Goal: Task Accomplishment & Management: Complete application form

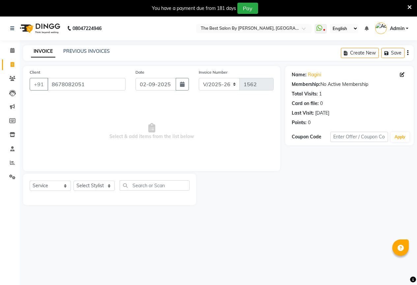
select select "7209"
select select "service"
click at [96, 50] on link "PREVIOUS INVOICES" at bounding box center [86, 51] width 47 height 6
click at [88, 50] on link "PREVIOUS INVOICES" at bounding box center [86, 51] width 47 height 6
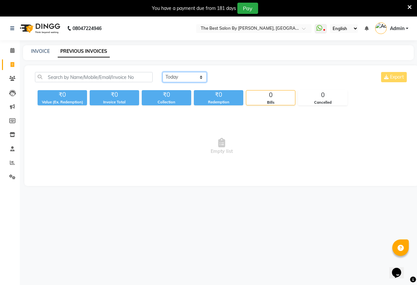
click at [171, 79] on select "[DATE] [DATE] Custom Range" at bounding box center [185, 77] width 44 height 10
select select "[DATE]"
click at [163, 72] on select "[DATE] [DATE] Custom Range" at bounding box center [185, 77] width 44 height 10
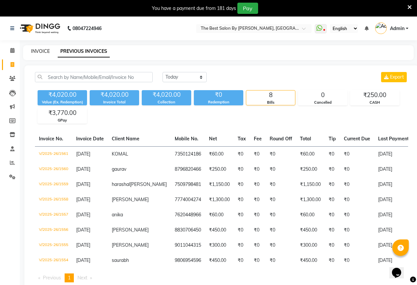
click at [43, 52] on link "INVOICE" at bounding box center [40, 51] width 19 height 6
select select "service"
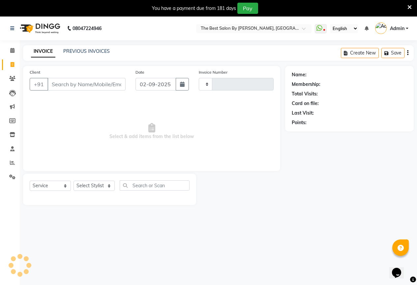
type input "1562"
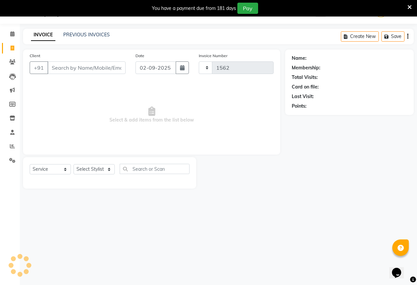
select select "7209"
click at [83, 65] on input "Client" at bounding box center [87, 67] width 78 height 13
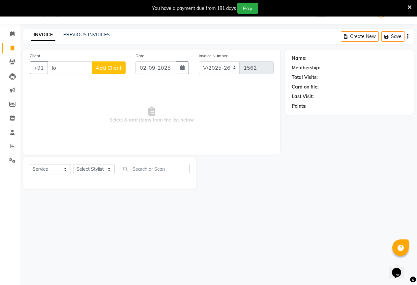
type input "l"
click at [80, 80] on span "the best salon" at bounding box center [73, 83] width 37 height 7
type input "7218006062"
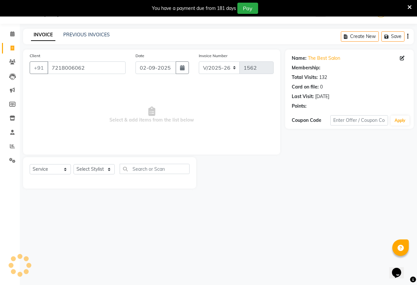
select select "1: Object"
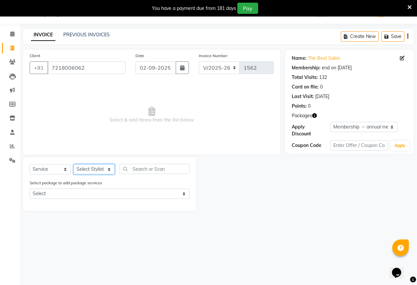
click at [82, 169] on select "Select Stylist AKASH KAJAL [PERSON_NAME] [PERSON_NAME] [PERSON_NAME]" at bounding box center [94, 169] width 41 height 10
select select "61550"
click at [74, 164] on select "Select Stylist AKASH KAJAL [PERSON_NAME] [PERSON_NAME] [PERSON_NAME]" at bounding box center [94, 169] width 41 height 10
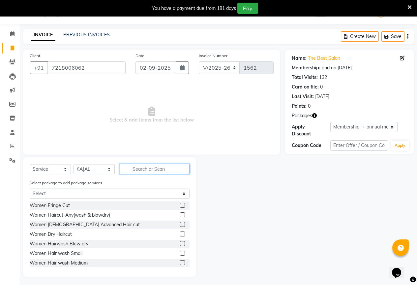
click at [140, 167] on input "text" at bounding box center [155, 169] width 70 height 10
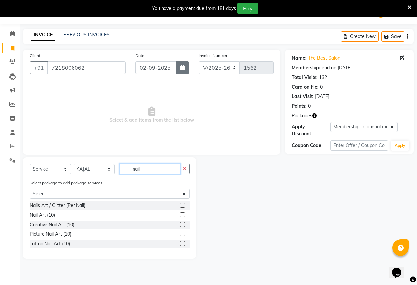
type input "nail"
click at [184, 74] on button "button" at bounding box center [182, 67] width 13 height 13
select select "9"
select select "2025"
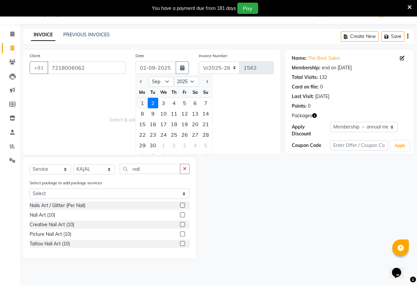
click at [141, 103] on div "1" at bounding box center [142, 103] width 11 height 11
type input "[DATE]"
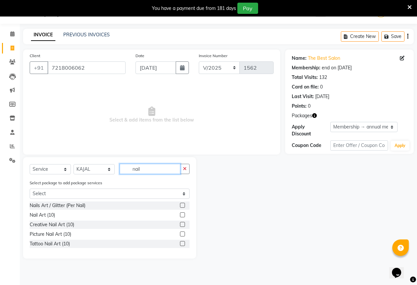
click at [149, 169] on input "nail" at bounding box center [150, 169] width 61 height 10
type input "n"
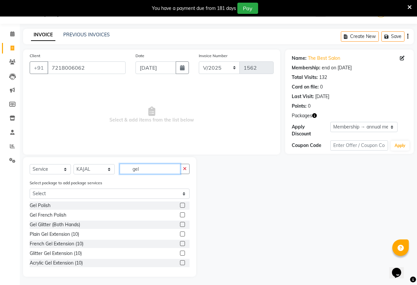
type input "gel"
click at [180, 204] on label at bounding box center [182, 205] width 5 height 5
click at [180, 204] on input "checkbox" at bounding box center [182, 205] width 4 height 4
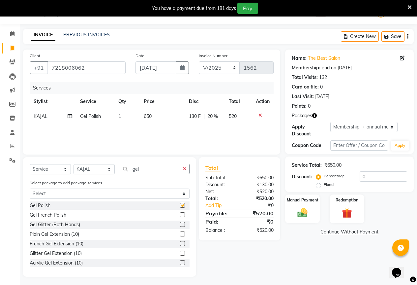
checkbox input "false"
click at [196, 114] on span "130 F" at bounding box center [195, 116] width 12 height 7
select select "61550"
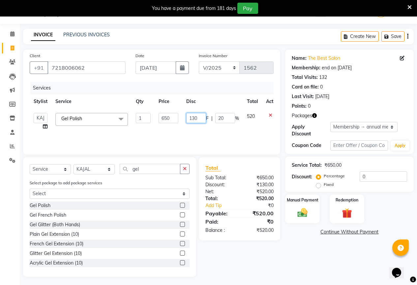
click at [198, 115] on input "130" at bounding box center [196, 118] width 20 height 10
type input "1"
type input "200"
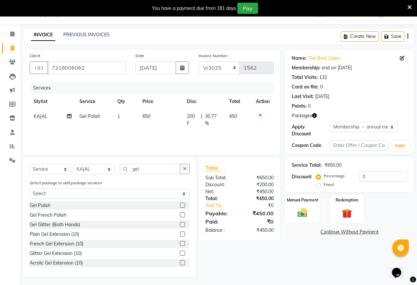
click at [150, 112] on td "650" at bounding box center [161, 120] width 45 height 22
select select "61550"
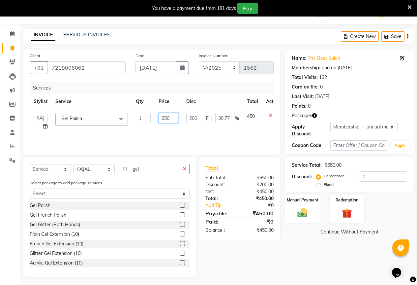
click at [175, 119] on input "650" at bounding box center [169, 118] width 20 height 10
type input "6"
type input "500"
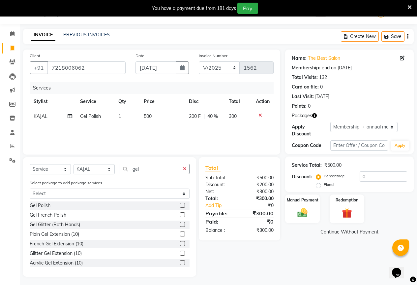
click at [303, 256] on div "Name: The Best Salon Membership: end on [DATE] Total Visits: 132 Card on file: …" at bounding box center [352, 162] width 134 height 227
click at [303, 207] on img at bounding box center [302, 213] width 17 height 12
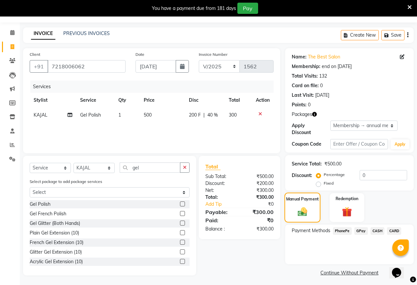
scroll to position [18, 0]
click at [363, 227] on span "GPay" at bounding box center [362, 231] width 14 height 8
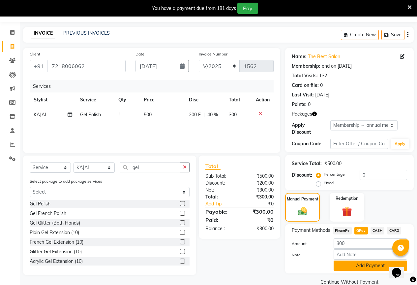
click at [381, 260] on button "Add Payment" at bounding box center [371, 265] width 74 height 10
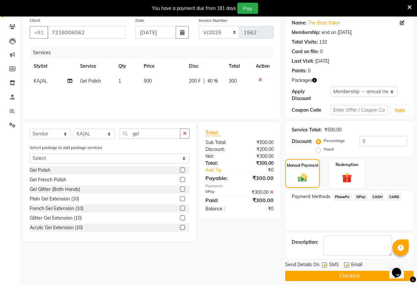
scroll to position [52, 0]
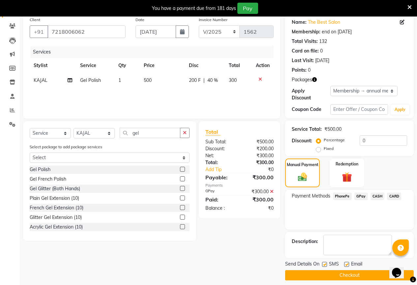
click at [356, 270] on button "Checkout" at bounding box center [349, 275] width 129 height 10
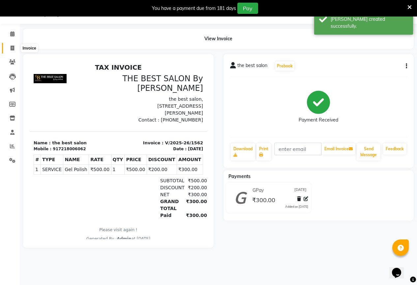
click at [16, 47] on span at bounding box center [13, 49] width 12 height 8
select select "service"
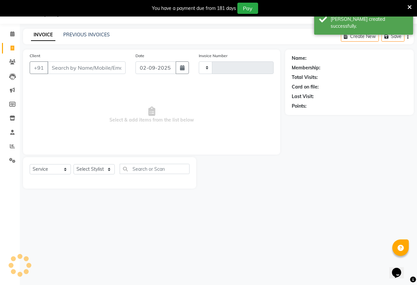
type input "1563"
select select "7209"
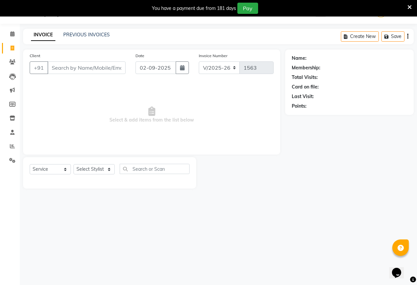
click at [83, 69] on input "Client" at bounding box center [87, 67] width 78 height 13
click at [104, 70] on input "Client" at bounding box center [87, 67] width 78 height 13
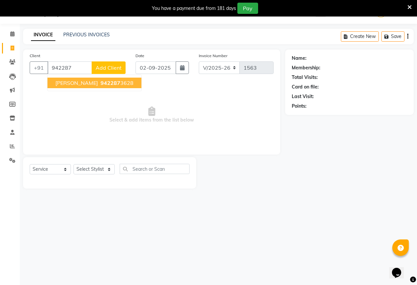
click at [102, 81] on span "942287" at bounding box center [111, 83] width 20 height 7
type input "9422873628"
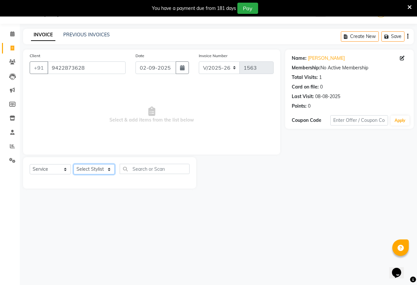
click at [97, 169] on select "Select Stylist AKASH KAJAL [PERSON_NAME] [PERSON_NAME] [PERSON_NAME]" at bounding box center [94, 169] width 41 height 10
select select "61550"
click at [74, 164] on select "Select Stylist AKASH KAJAL [PERSON_NAME] [PERSON_NAME] [PERSON_NAME]" at bounding box center [94, 169] width 41 height 10
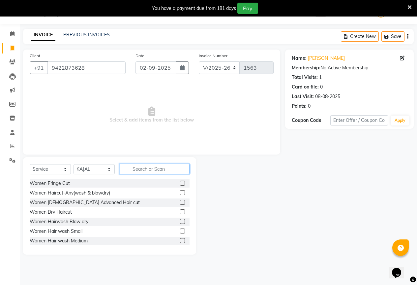
click at [137, 170] on input "text" at bounding box center [155, 169] width 70 height 10
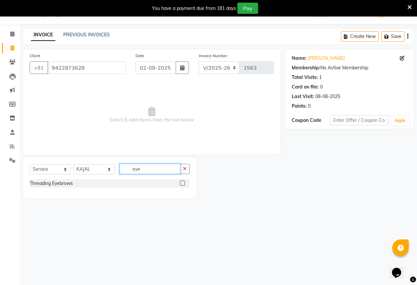
type input "eye"
click at [181, 182] on label at bounding box center [182, 182] width 5 height 5
click at [181, 182] on input "checkbox" at bounding box center [182, 183] width 4 height 4
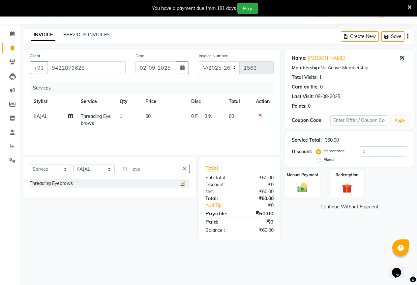
checkbox input "false"
click at [158, 169] on input "eye" at bounding box center [150, 169] width 61 height 10
type input "e"
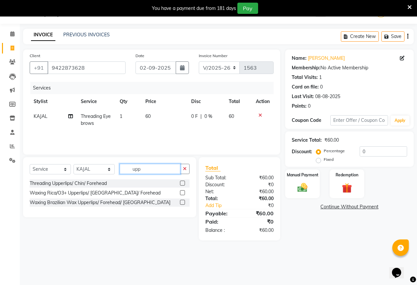
type input "upp"
click at [181, 182] on label at bounding box center [182, 182] width 5 height 5
click at [181, 182] on input "checkbox" at bounding box center [182, 183] width 4 height 4
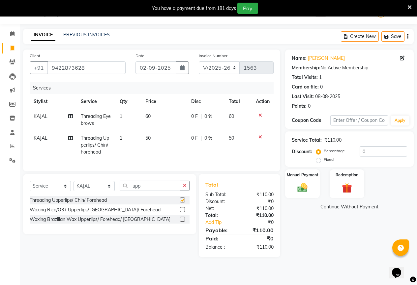
checkbox input "false"
click at [301, 190] on img at bounding box center [302, 187] width 17 height 12
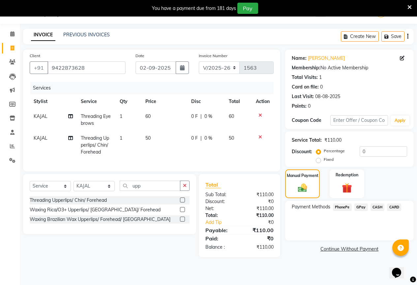
click at [357, 206] on span "GPay" at bounding box center [362, 207] width 14 height 8
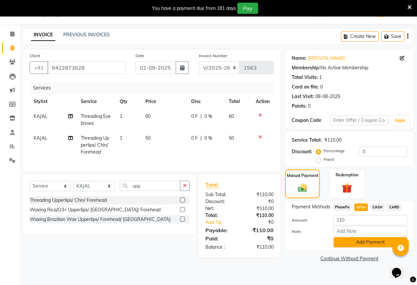
click at [355, 241] on button "Add Payment" at bounding box center [371, 242] width 74 height 10
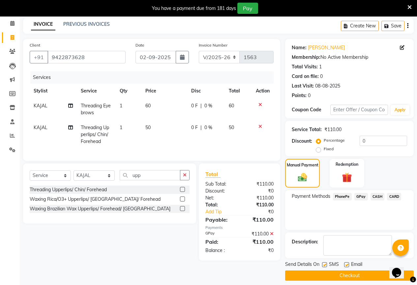
scroll to position [33, 0]
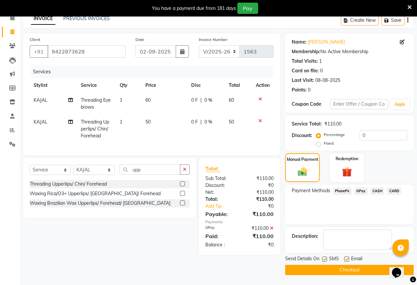
click at [310, 270] on button "Checkout" at bounding box center [349, 270] width 129 height 10
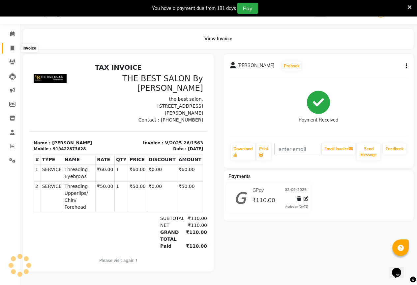
click at [11, 48] on icon at bounding box center [13, 48] width 4 height 5
select select "7209"
select select "service"
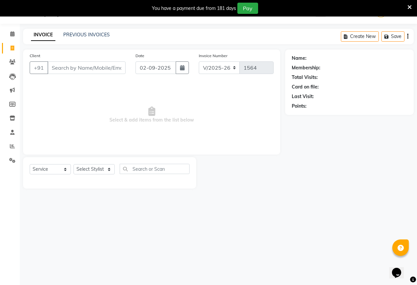
scroll to position [16, 0]
click at [73, 69] on input "Client" at bounding box center [87, 67] width 78 height 13
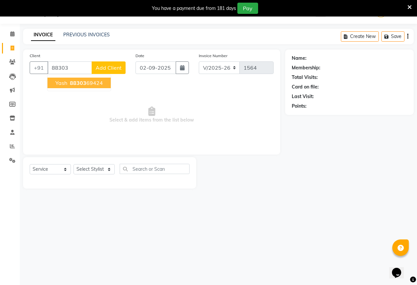
click at [75, 81] on span "88303" at bounding box center [78, 83] width 16 height 7
type input "8830369424"
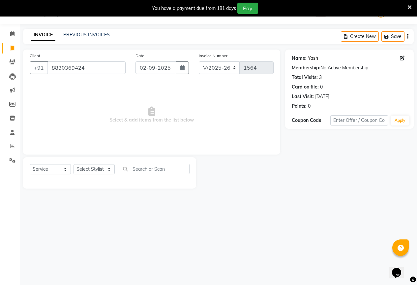
click at [309, 58] on link "Yash" at bounding box center [313, 58] width 10 height 7
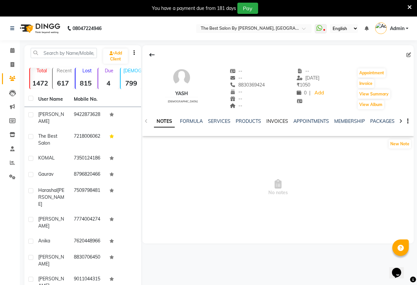
click at [275, 118] on link "INVOICES" at bounding box center [278, 121] width 22 height 6
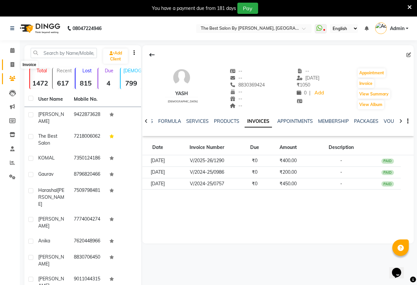
click at [13, 65] on icon at bounding box center [13, 64] width 4 height 5
select select "service"
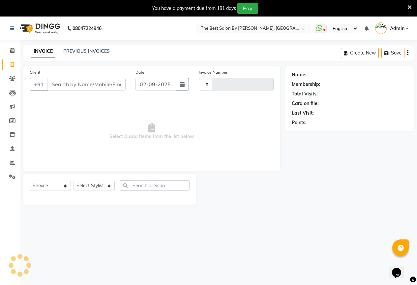
type input "1564"
select select "7209"
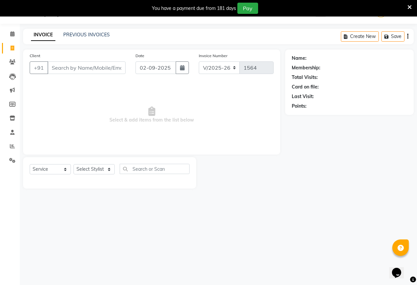
click at [61, 67] on input "Client" at bounding box center [87, 67] width 78 height 13
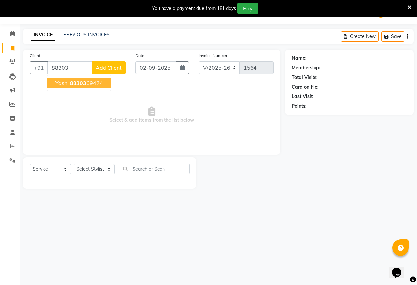
click at [71, 83] on span "88303" at bounding box center [78, 83] width 16 height 7
type input "8830369424"
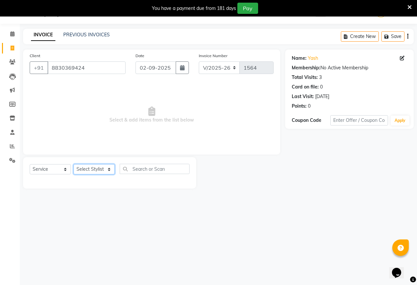
click at [102, 167] on select "Select Stylist AKASH KAJAL [PERSON_NAME] [PERSON_NAME] [PERSON_NAME]" at bounding box center [94, 169] width 41 height 10
select select "61553"
click at [74, 164] on select "Select Stylist AKASH KAJAL [PERSON_NAME] [PERSON_NAME] [PERSON_NAME]" at bounding box center [94, 169] width 41 height 10
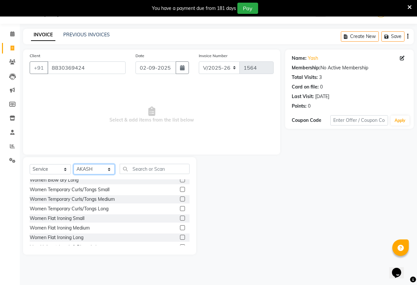
scroll to position [165, 0]
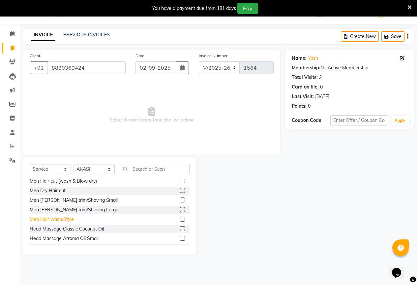
click at [38, 219] on div "Men Hair wash/Style" at bounding box center [52, 219] width 44 height 7
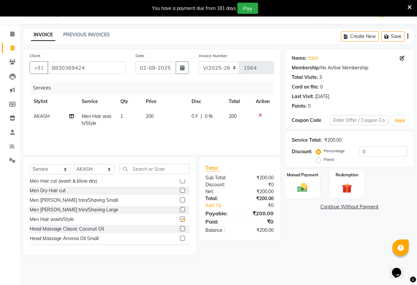
checkbox input "false"
click at [48, 188] on div "Men Dry Hair cut" at bounding box center [48, 190] width 36 height 7
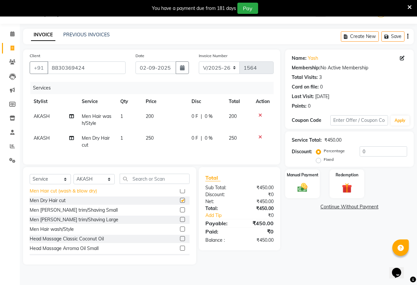
checkbox input "false"
click at [50, 212] on div "Men [PERSON_NAME] trim/Shaving Small" at bounding box center [74, 210] width 88 height 7
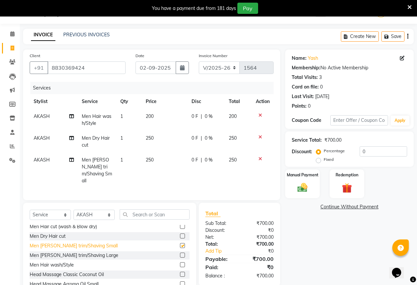
checkbox input "false"
click at [257, 115] on div at bounding box center [263, 115] width 14 height 5
click at [259, 115] on icon at bounding box center [261, 115] width 4 height 5
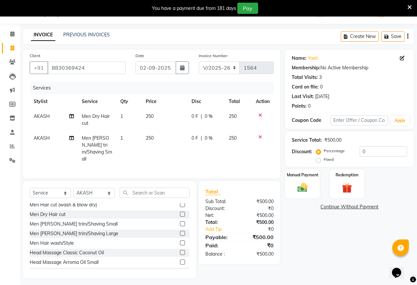
click at [154, 135] on span "250" at bounding box center [150, 138] width 8 height 6
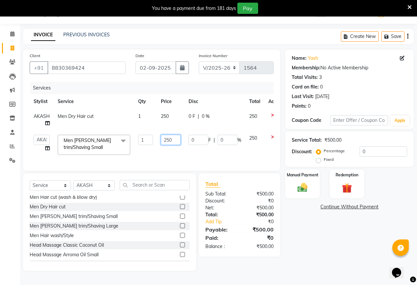
click at [174, 141] on input "250" at bounding box center [171, 140] width 20 height 10
type input "200"
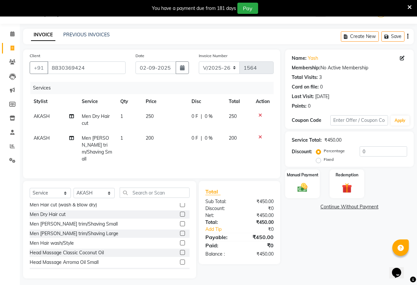
click at [237, 106] on tr "Stylist Service Qty Price Disc Total Action" at bounding box center [152, 101] width 244 height 15
click at [304, 186] on img at bounding box center [302, 187] width 17 height 12
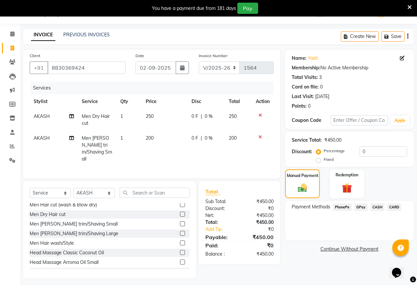
click at [161, 115] on td "250" at bounding box center [165, 120] width 46 height 22
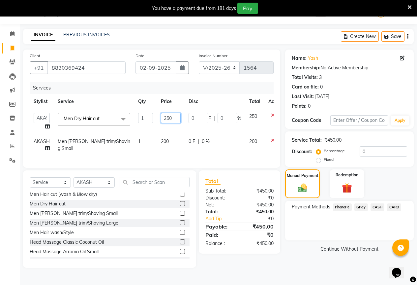
click at [177, 118] on input "250" at bounding box center [171, 118] width 20 height 10
type input "200"
click at [227, 89] on div "Services" at bounding box center [154, 88] width 248 height 12
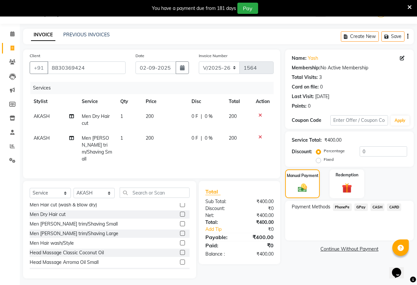
click at [361, 207] on span "GPay" at bounding box center [362, 207] width 14 height 8
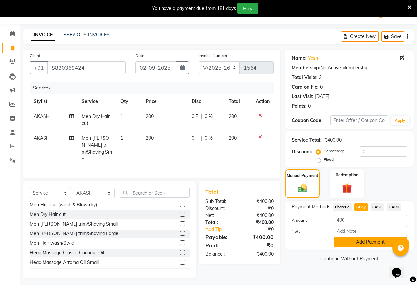
click at [367, 240] on button "Add Payment" at bounding box center [371, 242] width 74 height 10
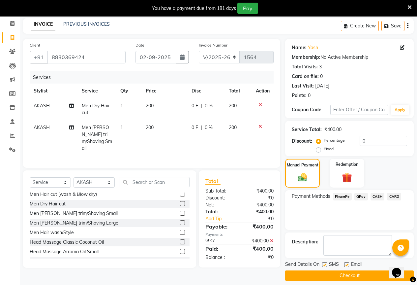
scroll to position [33, 0]
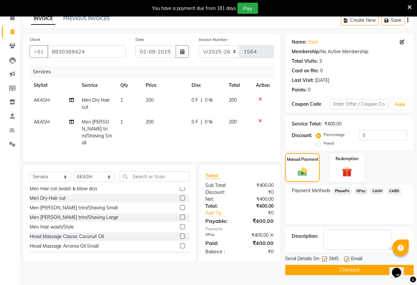
click at [356, 270] on button "Checkout" at bounding box center [349, 270] width 129 height 10
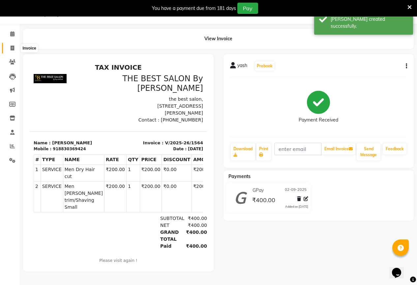
click at [13, 47] on icon at bounding box center [13, 48] width 4 height 5
select select "7209"
select select "service"
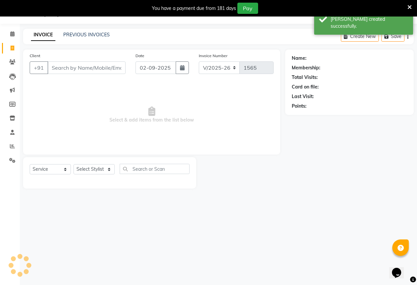
scroll to position [16, 0]
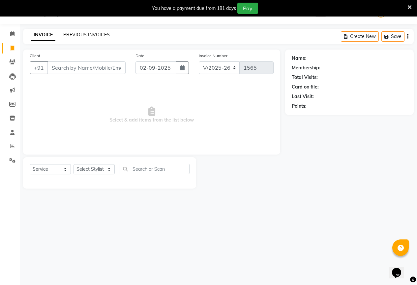
click at [83, 33] on link "PREVIOUS INVOICES" at bounding box center [86, 35] width 47 height 6
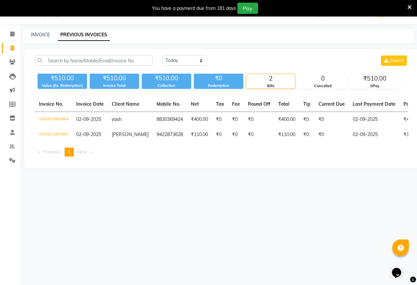
click at [41, 31] on div "INVOICE" at bounding box center [40, 34] width 19 height 7
click at [41, 36] on link "INVOICE" at bounding box center [40, 35] width 19 height 6
select select "service"
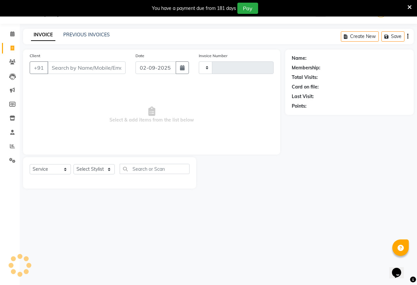
type input "1565"
select select "7209"
click at [74, 72] on input "Client" at bounding box center [87, 67] width 78 height 13
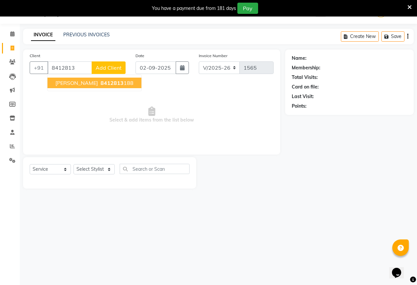
click at [101, 82] on span "8412813" at bounding box center [112, 83] width 23 height 7
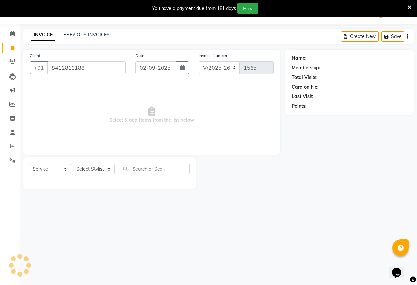
type input "8412813188"
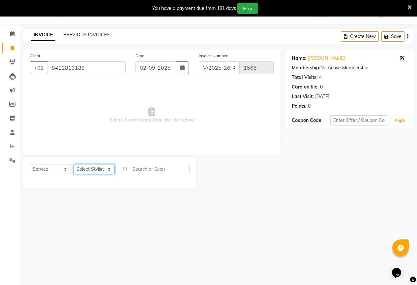
click at [93, 173] on select "Select Stylist AKASH KAJAL [PERSON_NAME] [PERSON_NAME] [PERSON_NAME]" at bounding box center [94, 169] width 41 height 10
click at [74, 164] on select "Select Stylist AKASH KAJAL [PERSON_NAME] [PERSON_NAME] [PERSON_NAME]" at bounding box center [94, 169] width 41 height 10
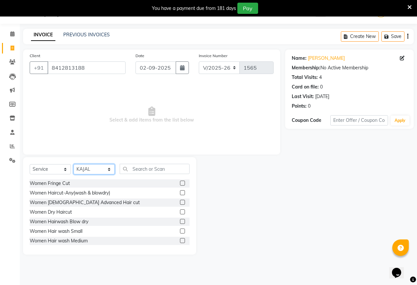
click at [100, 171] on select "Select Stylist AKASH KAJAL [PERSON_NAME] [PERSON_NAME] [PERSON_NAME]" at bounding box center [94, 169] width 41 height 10
select select "61551"
click at [74, 164] on select "Select Stylist AKASH KAJAL [PERSON_NAME] [PERSON_NAME] [PERSON_NAME]" at bounding box center [94, 169] width 41 height 10
click at [144, 169] on input "text" at bounding box center [155, 169] width 70 height 10
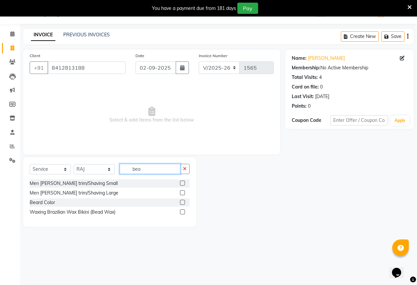
type input "bea"
click at [182, 184] on label at bounding box center [182, 182] width 5 height 5
click at [182, 184] on input "checkbox" at bounding box center [182, 183] width 4 height 4
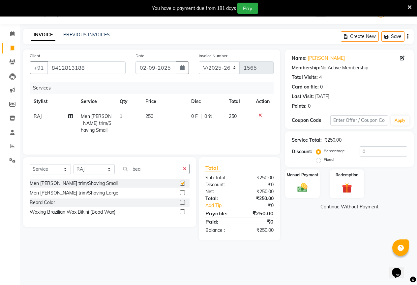
checkbox input "false"
click at [201, 129] on td "0 F | 0 %" at bounding box center [206, 123] width 38 height 29
select select "61551"
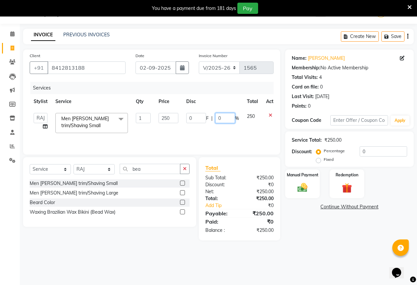
click at [221, 118] on input "0" at bounding box center [225, 118] width 20 height 10
type input "2"
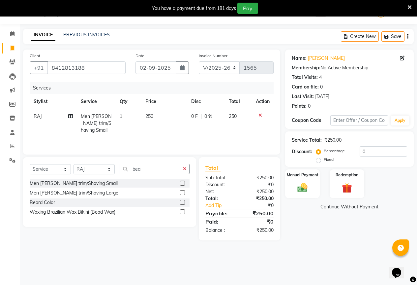
click at [202, 118] on div "0 F | 0 %" at bounding box center [206, 116] width 30 height 7
select select "61551"
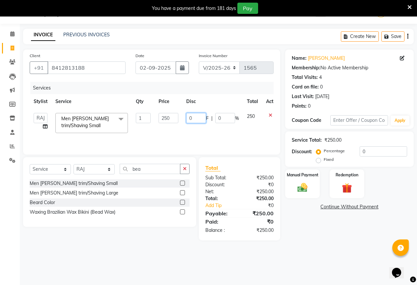
click at [198, 117] on input "0" at bounding box center [196, 118] width 20 height 10
type input "50"
click at [199, 126] on td "50 F | 0 %" at bounding box center [212, 123] width 61 height 28
select select "61551"
click at [298, 188] on img at bounding box center [302, 187] width 17 height 12
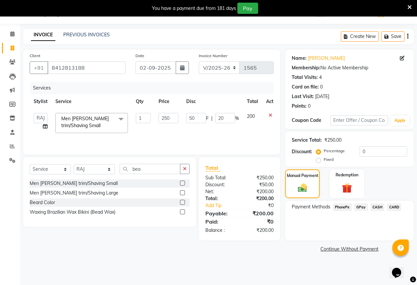
drag, startPoint x: 360, startPoint y: 205, endPoint x: 362, endPoint y: 212, distance: 7.5
click at [360, 206] on span "GPay" at bounding box center [362, 207] width 14 height 8
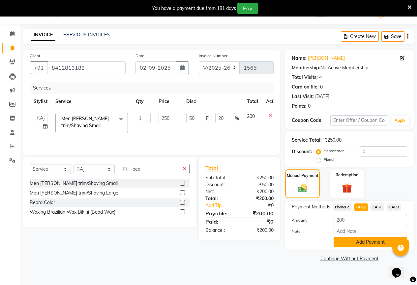
click at [368, 240] on button "Add Payment" at bounding box center [371, 242] width 74 height 10
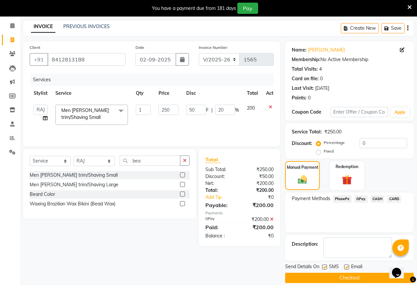
scroll to position [33, 0]
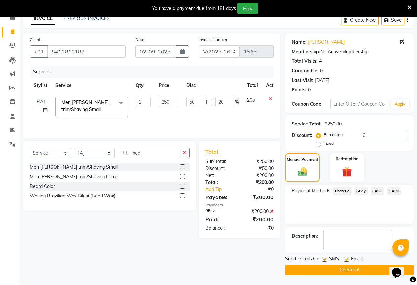
click at [363, 272] on button "Checkout" at bounding box center [349, 270] width 129 height 10
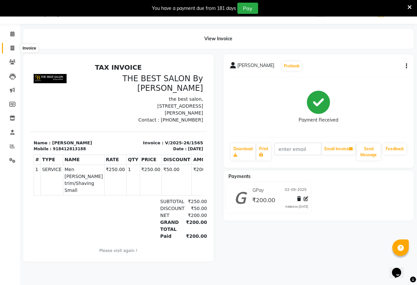
click at [14, 48] on icon at bounding box center [13, 48] width 4 height 5
select select "7209"
select select "service"
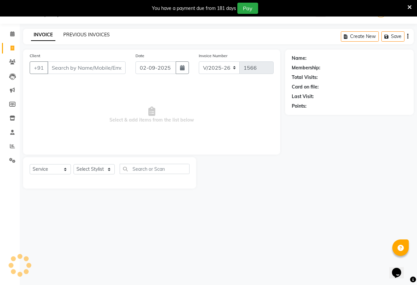
click at [95, 34] on link "PREVIOUS INVOICES" at bounding box center [86, 35] width 47 height 6
